Goal: Communication & Community: Answer question/provide support

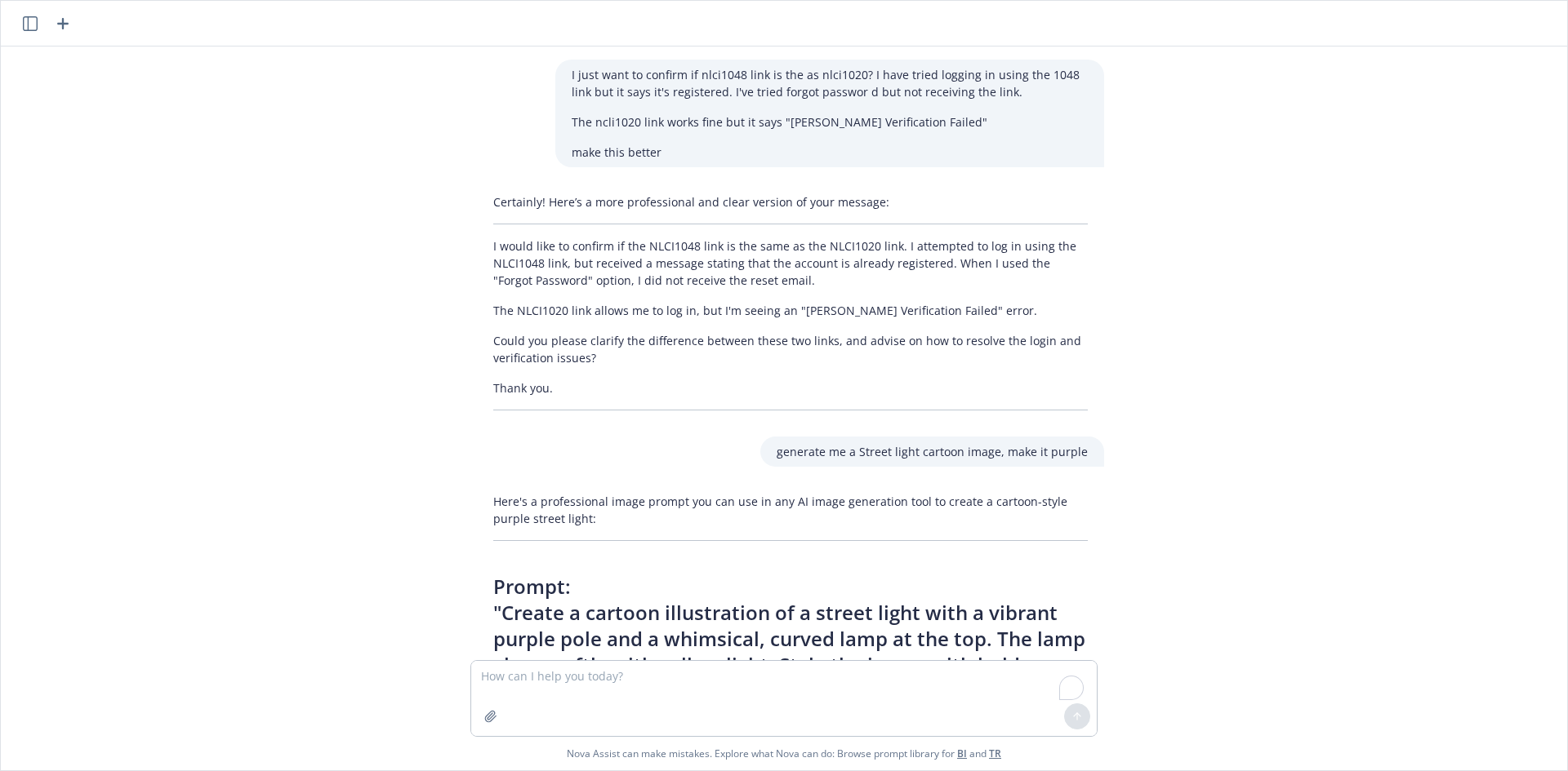
scroll to position [1099, 0]
